Goal: Information Seeking & Learning: Learn about a topic

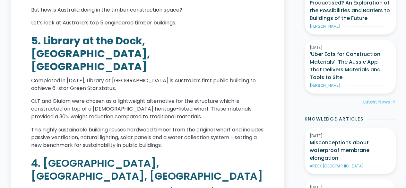
scroll to position [482, 0]
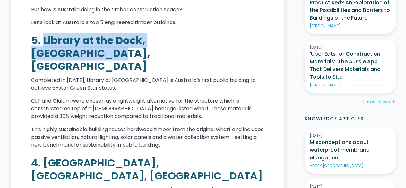
drag, startPoint x: 42, startPoint y: 57, endPoint x: 237, endPoint y: 61, distance: 194.7
click at [237, 61] on h2 "5. Library at the Dock, [GEOGRAPHIC_DATA], [GEOGRAPHIC_DATA]" at bounding box center [147, 53] width 233 height 39
copy strong "Library at [GEOGRAPHIC_DATA], [GEOGRAPHIC_DATA], [GEOGRAPHIC_DATA]"
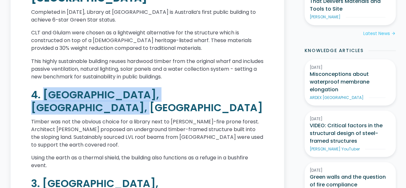
drag, startPoint x: 43, startPoint y: 86, endPoint x: 251, endPoint y: 87, distance: 207.2
click at [251, 88] on h2 "4. [GEOGRAPHIC_DATA], [GEOGRAPHIC_DATA], [GEOGRAPHIC_DATA]" at bounding box center [147, 101] width 233 height 26
copy h2 "[GEOGRAPHIC_DATA], [GEOGRAPHIC_DATA], [GEOGRAPHIC_DATA]"
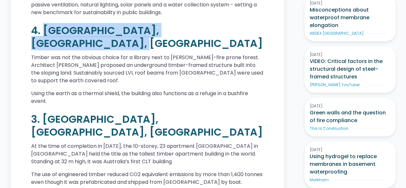
scroll to position [614, 0]
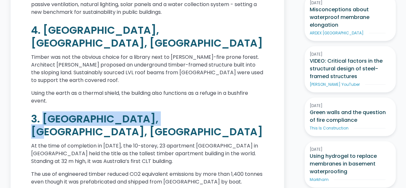
drag, startPoint x: 44, startPoint y: 88, endPoint x: 158, endPoint y: 90, distance: 114.4
click at [158, 112] on h2 "3. [GEOGRAPHIC_DATA], [GEOGRAPHIC_DATA], [GEOGRAPHIC_DATA]" at bounding box center [147, 125] width 233 height 26
copy h2 "Forté, [GEOGRAPHIC_DATA], [GEOGRAPHIC_DATA]"
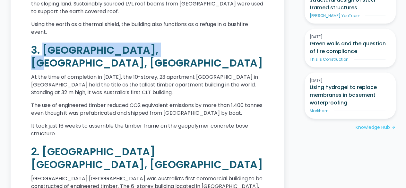
scroll to position [684, 0]
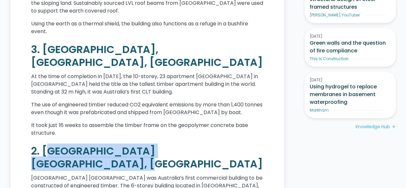
drag, startPoint x: 44, startPoint y: 111, endPoint x: 259, endPoint y: 110, distance: 214.6
click at [259, 145] on h2 "2. [GEOGRAPHIC_DATA] [GEOGRAPHIC_DATA], [GEOGRAPHIC_DATA]" at bounding box center [147, 158] width 233 height 26
drag, startPoint x: 42, startPoint y: 110, endPoint x: 264, endPoint y: 106, distance: 222.0
copy h2 "[GEOGRAPHIC_DATA], [GEOGRAPHIC_DATA]"
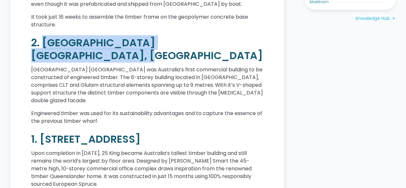
scroll to position [796, 0]
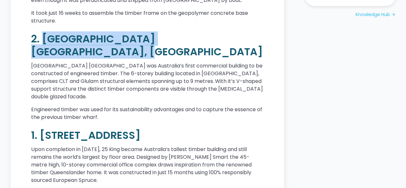
drag, startPoint x: 40, startPoint y: 74, endPoint x: 198, endPoint y: 77, distance: 157.8
click at [198, 129] on h2 "1. [STREET_ADDRESS]" at bounding box center [147, 135] width 233 height 13
copy h2 "[STREET_ADDRESS]"
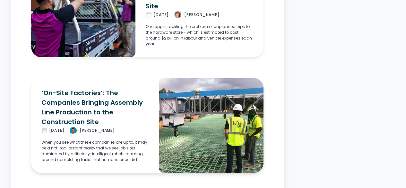
scroll to position [1373, 0]
